Goal: Information Seeking & Learning: Learn about a topic

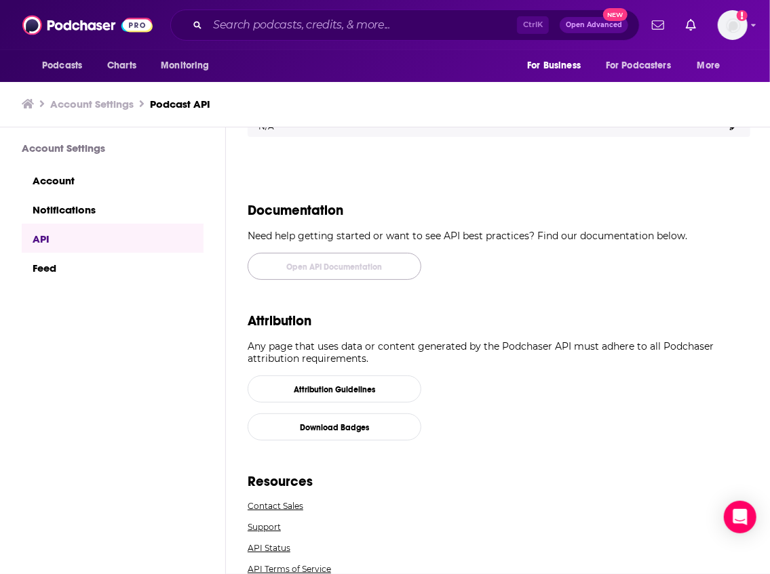
scroll to position [890, 0]
click at [461, 349] on p "Any page that uses data or content generated by the Podchaser API must adhere t…" at bounding box center [499, 352] width 502 height 24
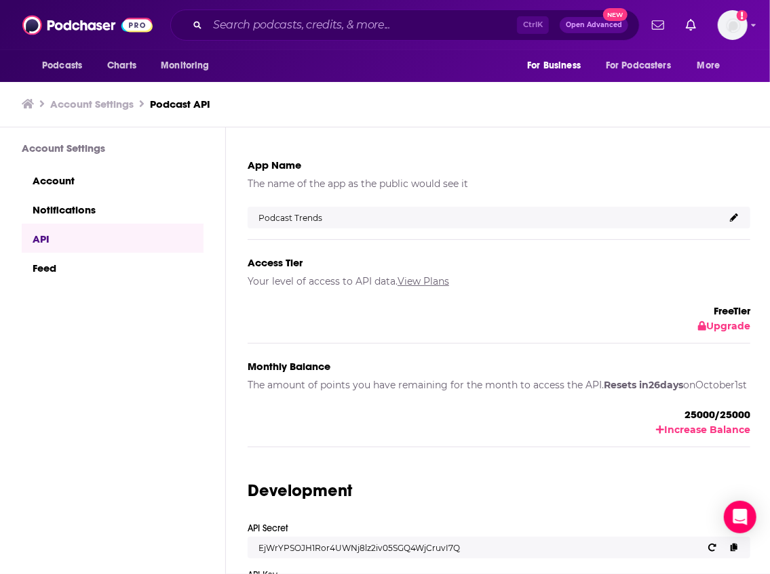
scroll to position [0, 0]
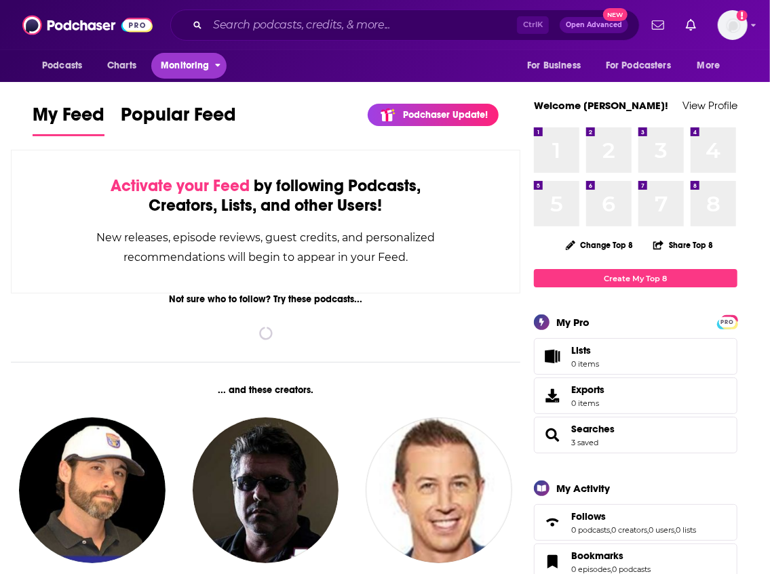
click at [180, 69] on span "Monitoring" at bounding box center [185, 65] width 48 height 19
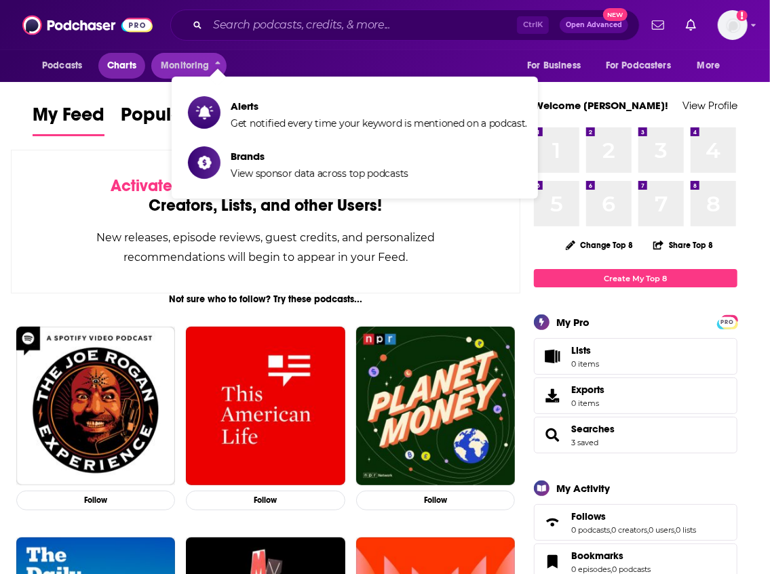
click at [134, 68] on span "Charts" at bounding box center [121, 65] width 29 height 19
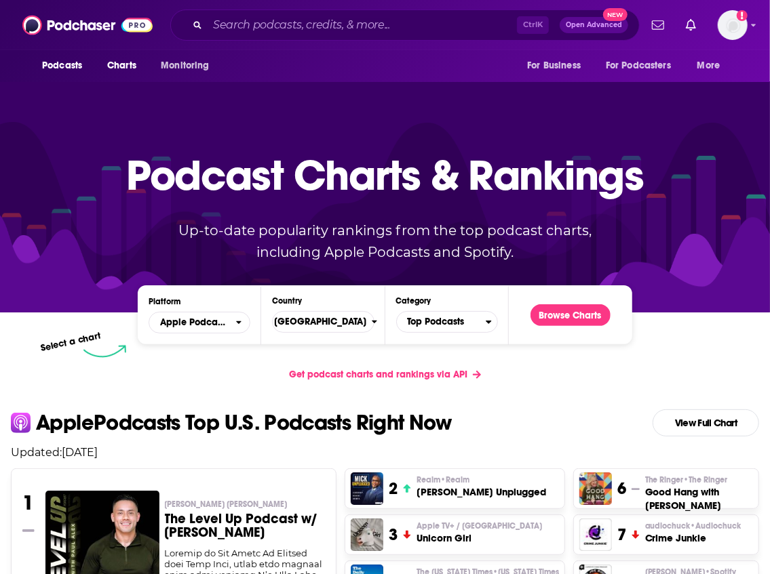
click at [380, 369] on span "Get podcast charts and rankings via API" at bounding box center [378, 375] width 178 height 12
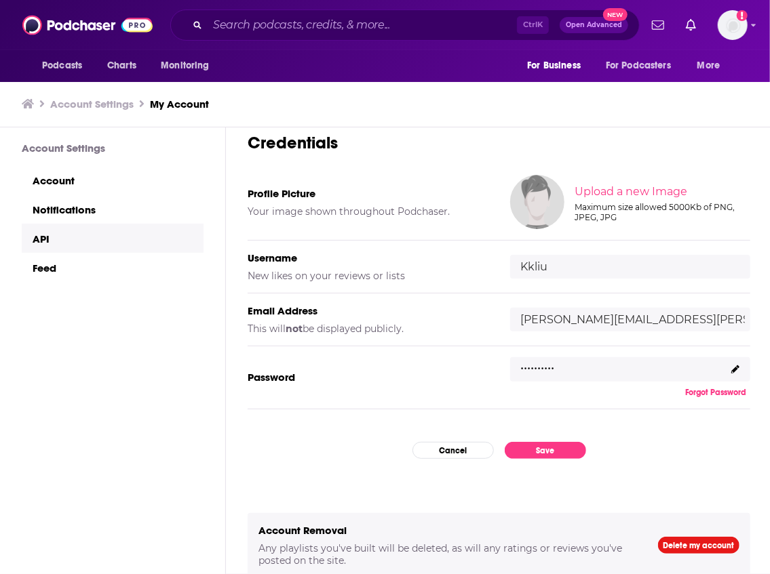
click at [85, 252] on link "API" at bounding box center [113, 238] width 182 height 29
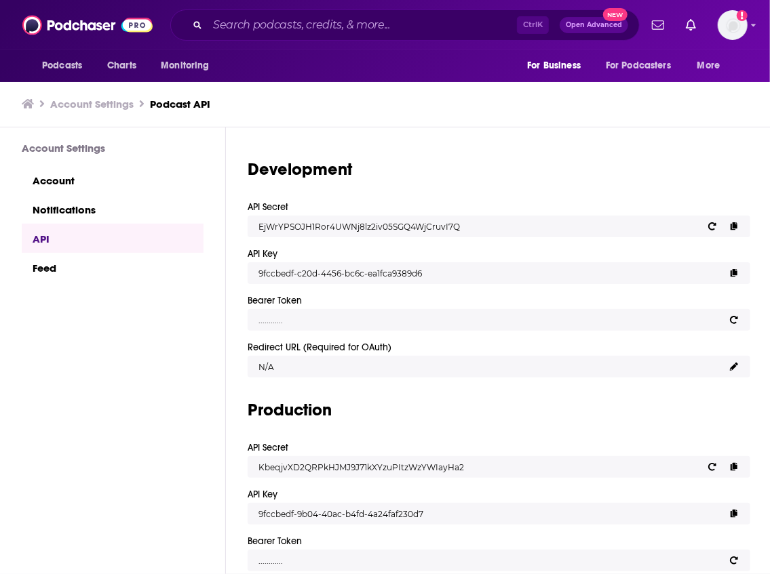
scroll to position [407, 0]
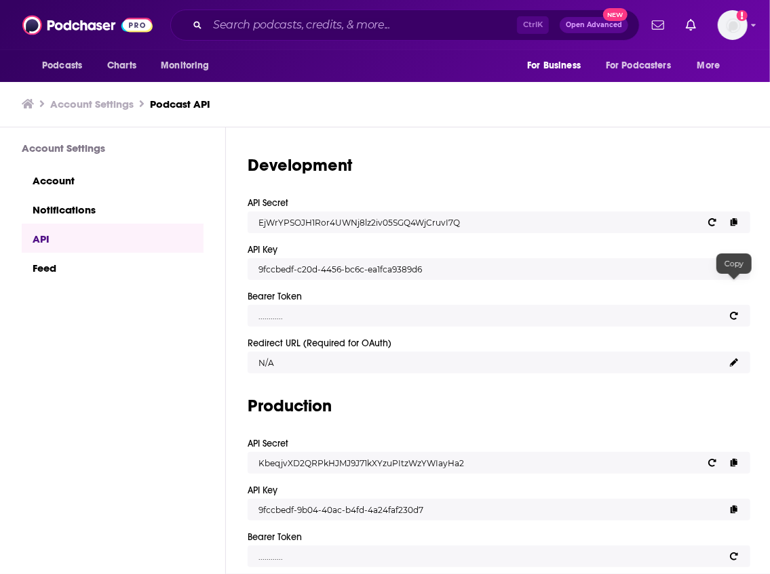
click at [736, 275] on span at bounding box center [733, 269] width 11 height 11
